Goal: Transaction & Acquisition: Download file/media

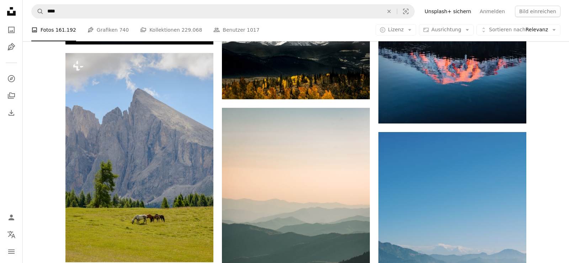
scroll to position [3695, 0]
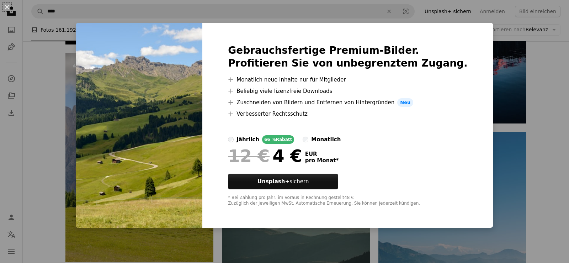
click at [541, 120] on div "An X shape Gebrauchsfertige Premium-Bilder. Profitieren Sie von unbegrenztem Zu…" at bounding box center [284, 131] width 569 height 263
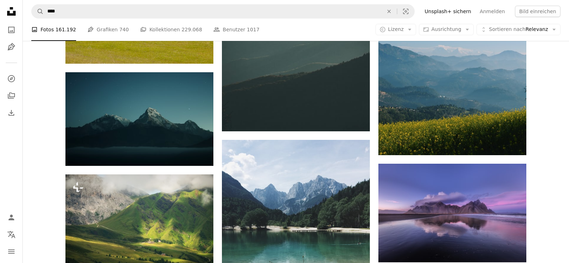
scroll to position [3913, 0]
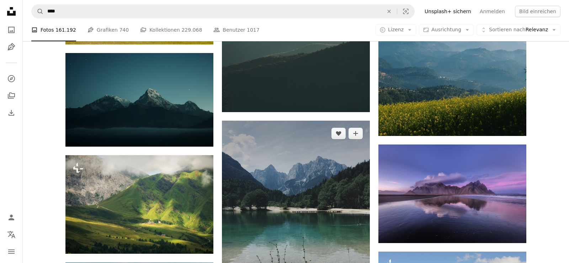
click at [311, 147] on img at bounding box center [296, 218] width 148 height 197
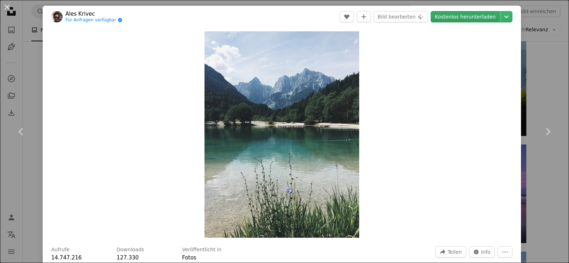
click at [481, 16] on link "Kostenlos herunterladen" at bounding box center [464, 16] width 69 height 11
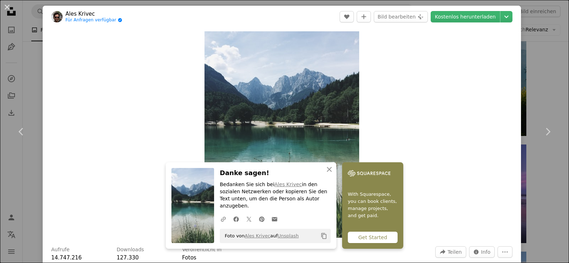
click at [369, 237] on div "Get Started" at bounding box center [373, 236] width 50 height 11
click at [328, 172] on icon "button" at bounding box center [329, 169] width 5 height 5
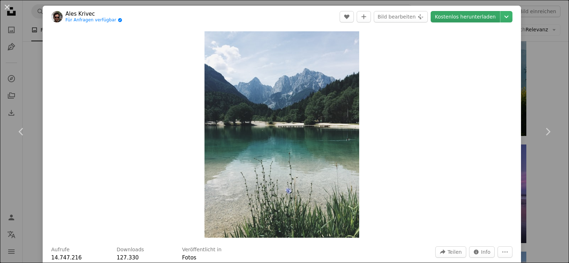
click at [454, 19] on link "Kostenlos herunterladen" at bounding box center [464, 16] width 69 height 11
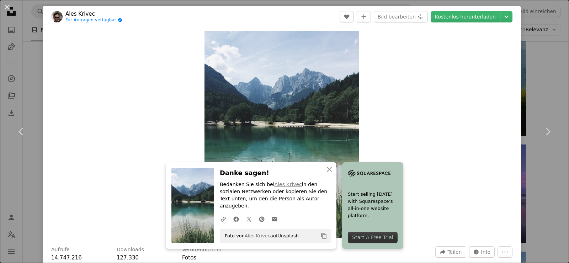
click at [282, 236] on link "Unsplash" at bounding box center [288, 235] width 21 height 5
